Goal: Task Accomplishment & Management: Manage account settings

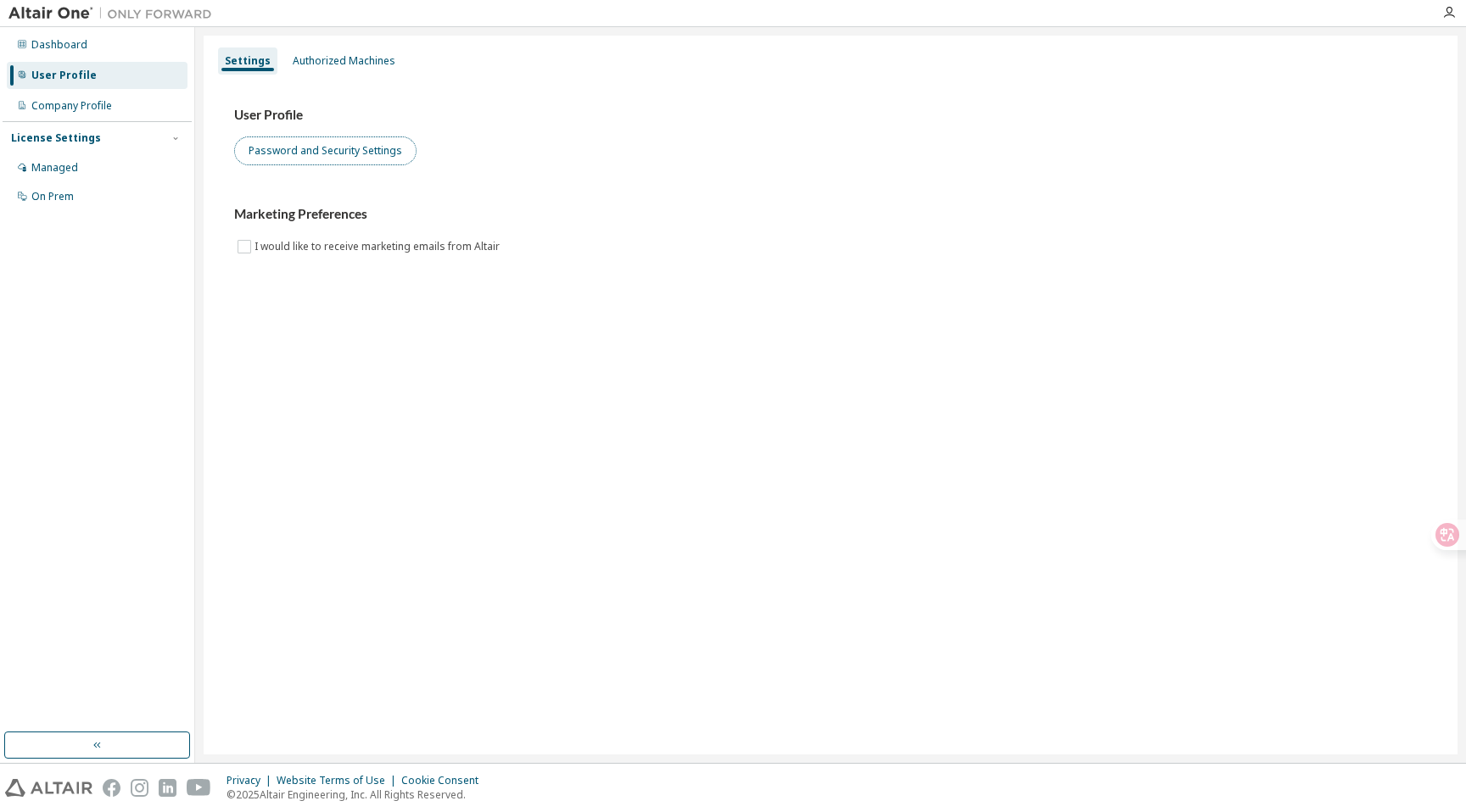
click at [383, 146] on button "Password and Security Settings" at bounding box center [325, 151] width 182 height 29
click at [1449, 12] on icon "button" at bounding box center [1448, 12] width 13 height 13
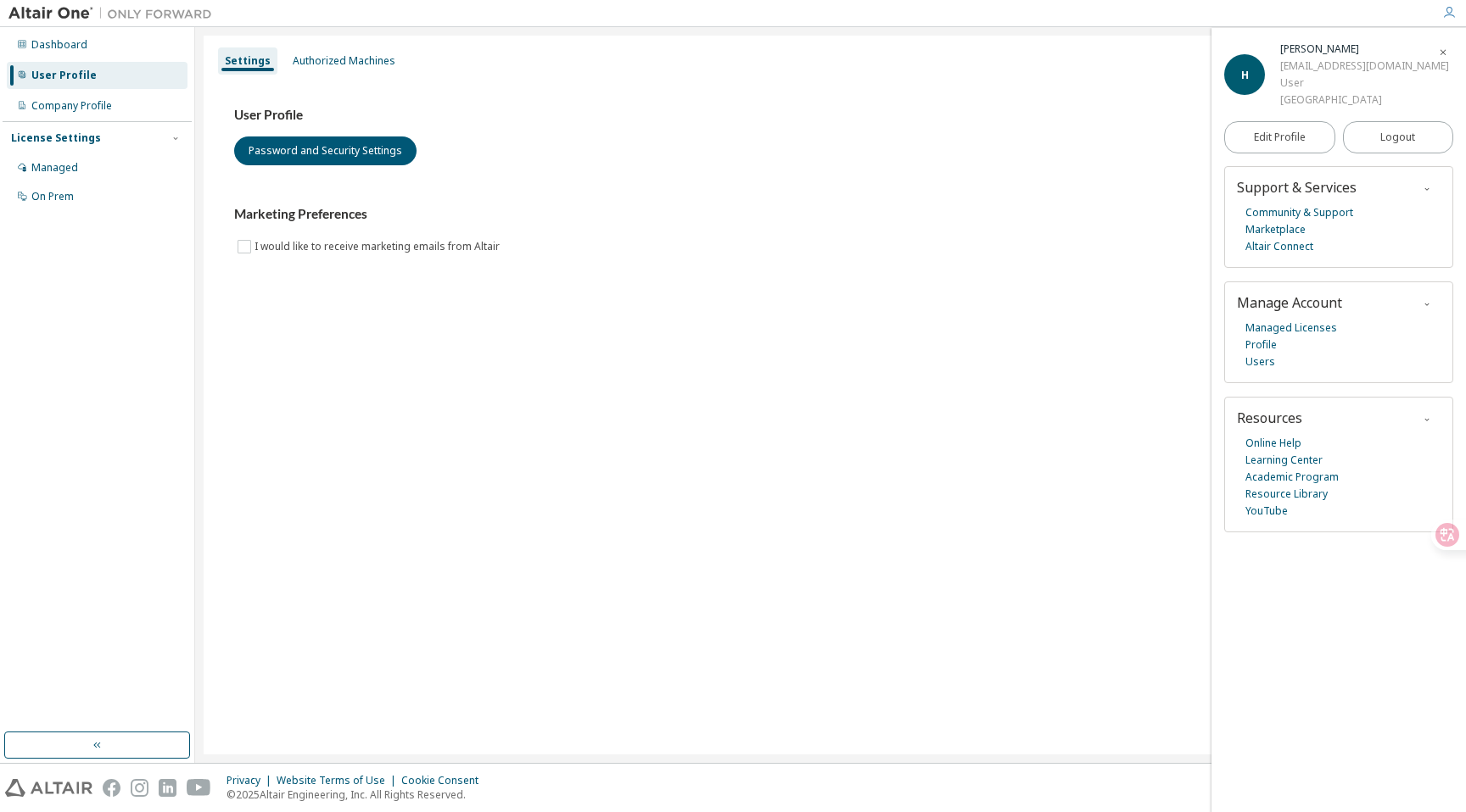
click at [1310, 337] on div "Managed Licenses Profile Users" at bounding box center [1338, 345] width 203 height 51
click at [1313, 329] on link "Managed Licenses" at bounding box center [1290, 328] width 92 height 17
click at [145, 176] on div "Managed" at bounding box center [97, 168] width 181 height 27
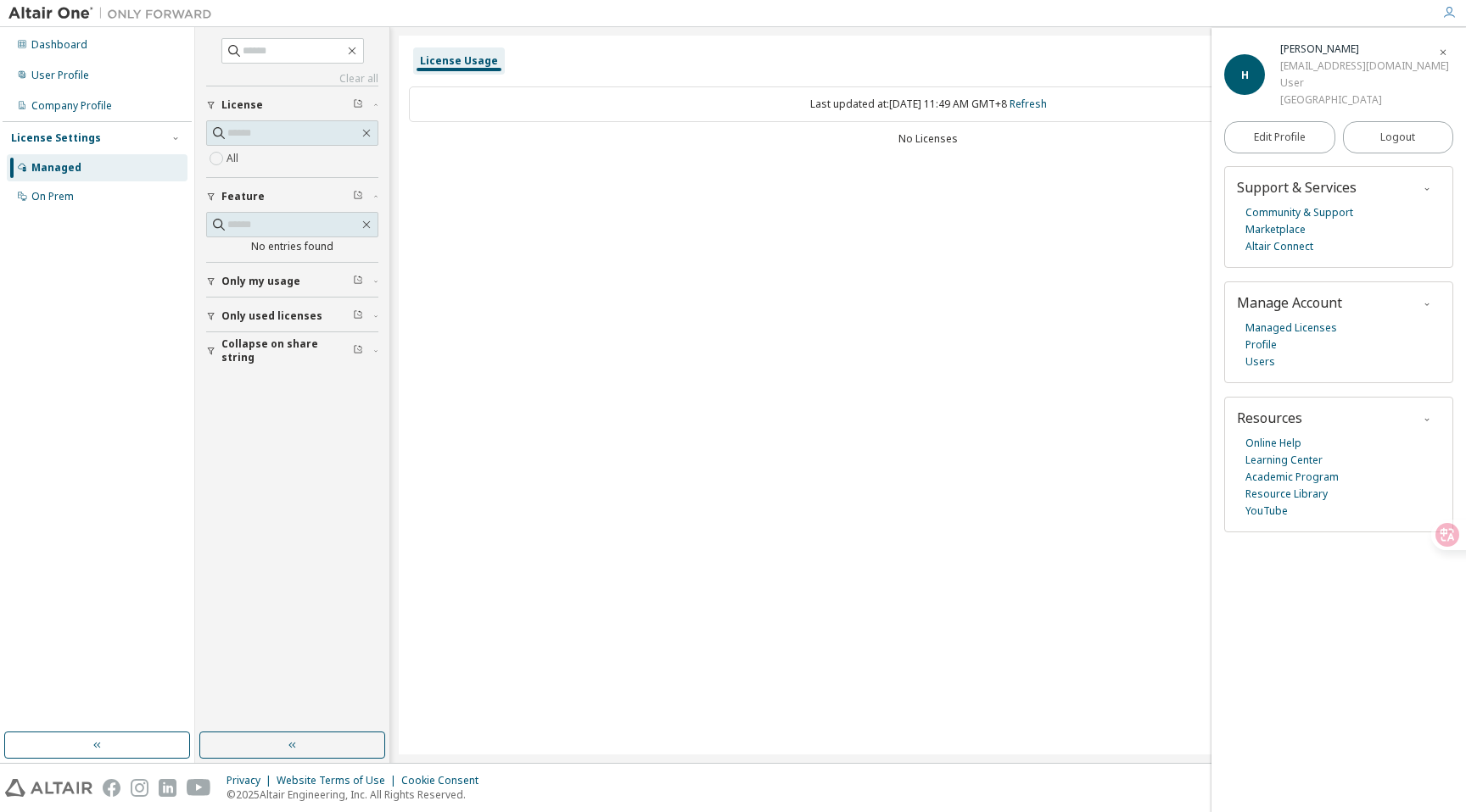
click at [247, 296] on button "Only my usage" at bounding box center [292, 282] width 172 height 37
click at [371, 279] on icon "button" at bounding box center [375, 282] width 10 height 5
click at [247, 319] on span "Only used licenses" at bounding box center [271, 316] width 101 height 13
click at [244, 400] on span "Collapse on share string" at bounding box center [286, 400] width 131 height 27
click at [148, 203] on div "On Prem" at bounding box center [97, 196] width 181 height 27
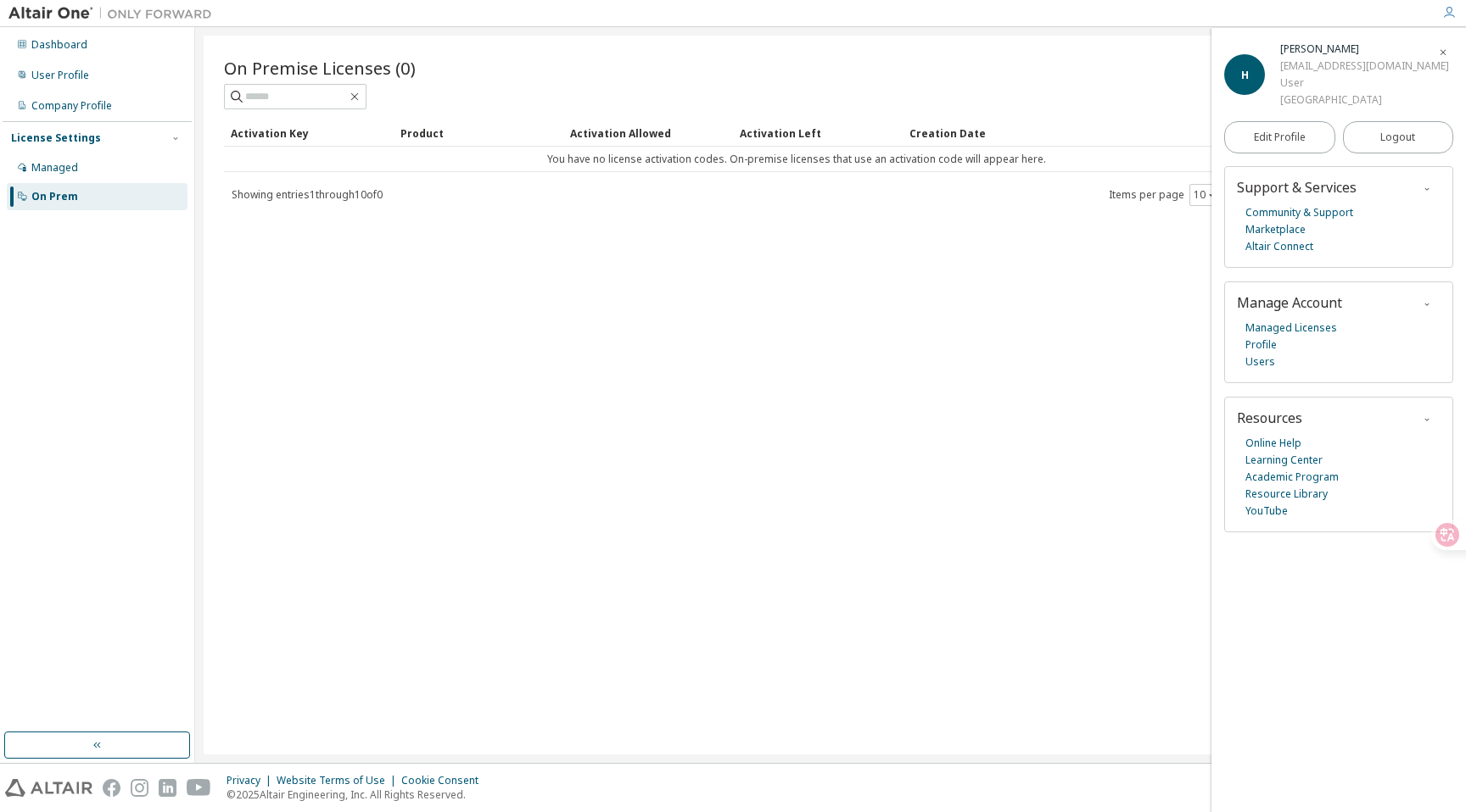
click at [1444, 61] on span "button" at bounding box center [1442, 52] width 17 height 27
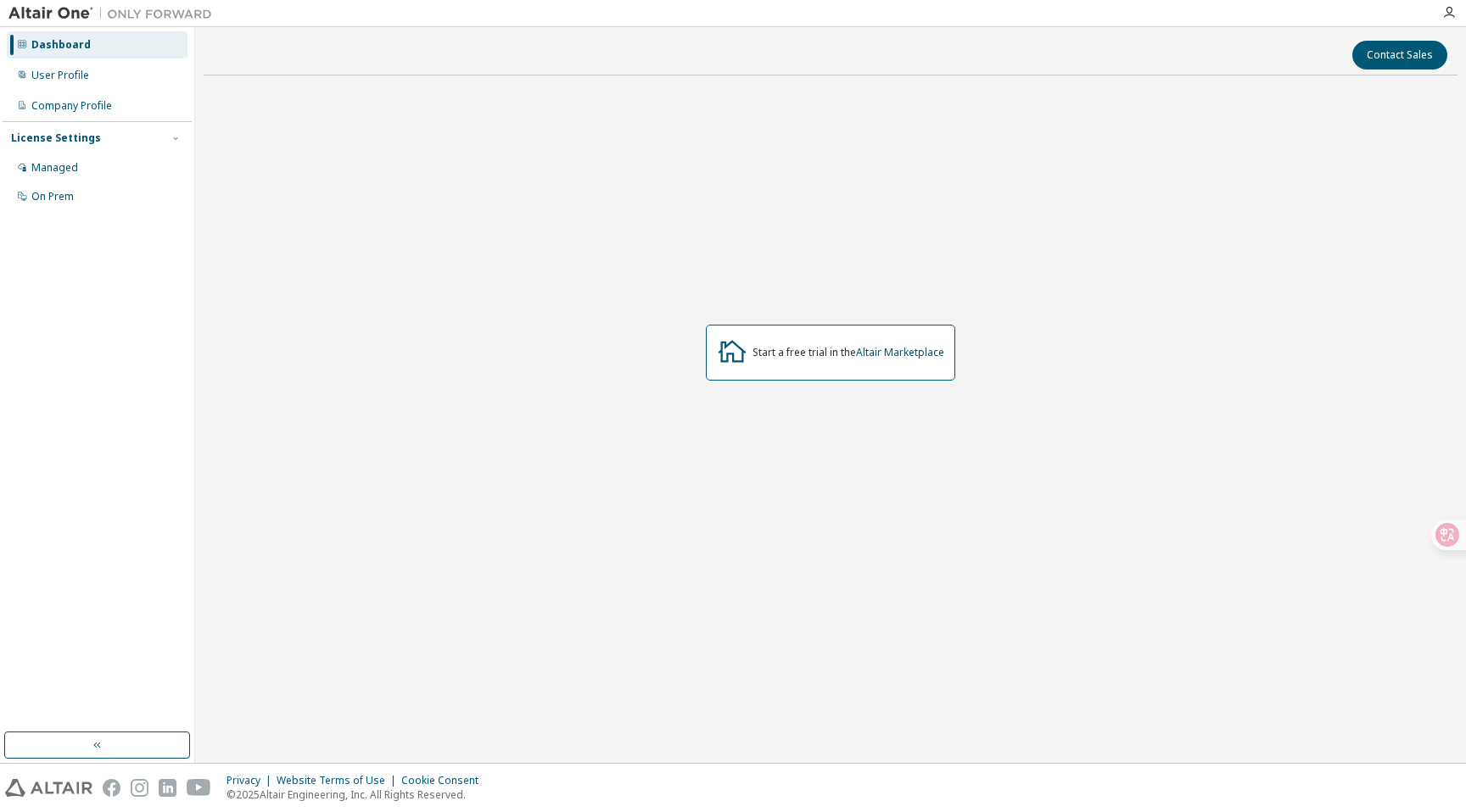
click at [895, 365] on div "Start a free trial in the Altair Marketplace" at bounding box center [830, 352] width 250 height 56
click at [909, 358] on link "Altair Marketplace" at bounding box center [900, 352] width 88 height 14
